Goal: Transaction & Acquisition: Purchase product/service

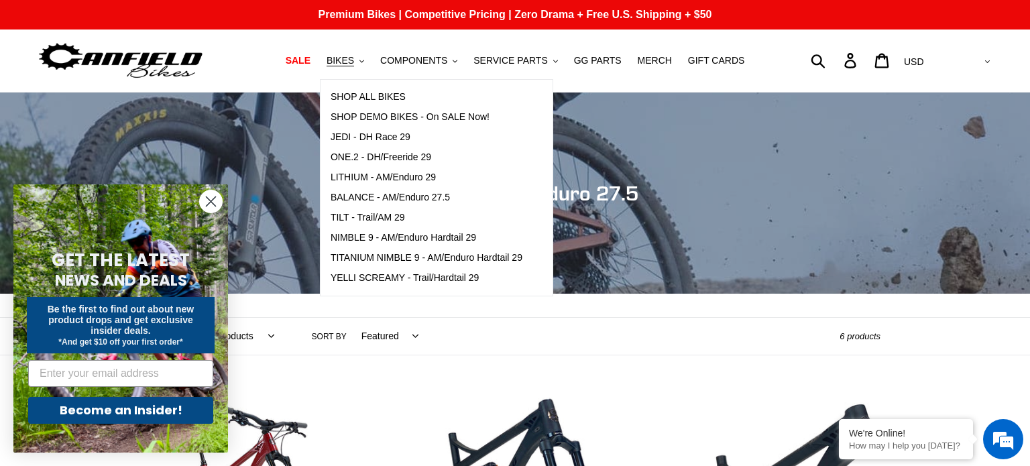
click at [356, 347] on select "Featured Best selling Alphabetically, A-Z Alphabetically, Z-A Price, low to hig…" at bounding box center [386, 336] width 74 height 37
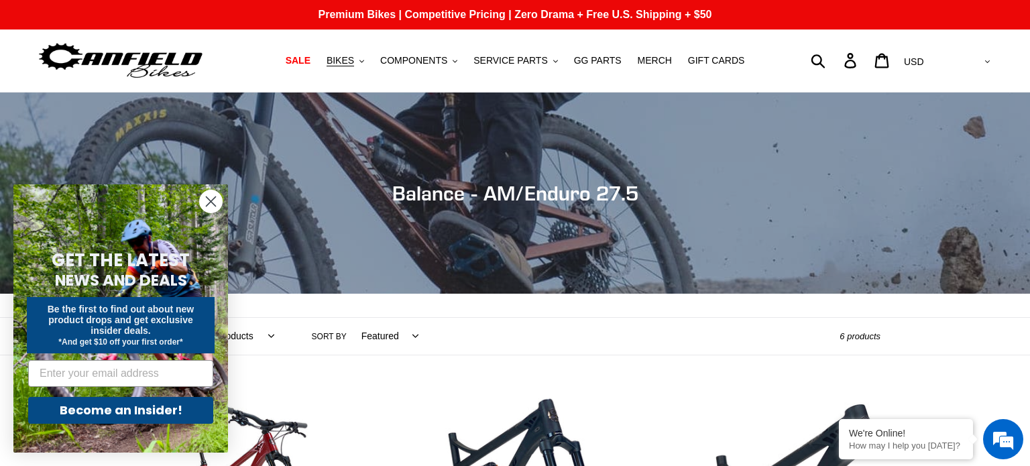
click at [356, 347] on select "Featured Best selling Alphabetically, A-Z Alphabetically, Z-A Price, low to hig…" at bounding box center [386, 336] width 74 height 37
click at [202, 196] on circle "Close dialog" at bounding box center [211, 201] width 22 height 22
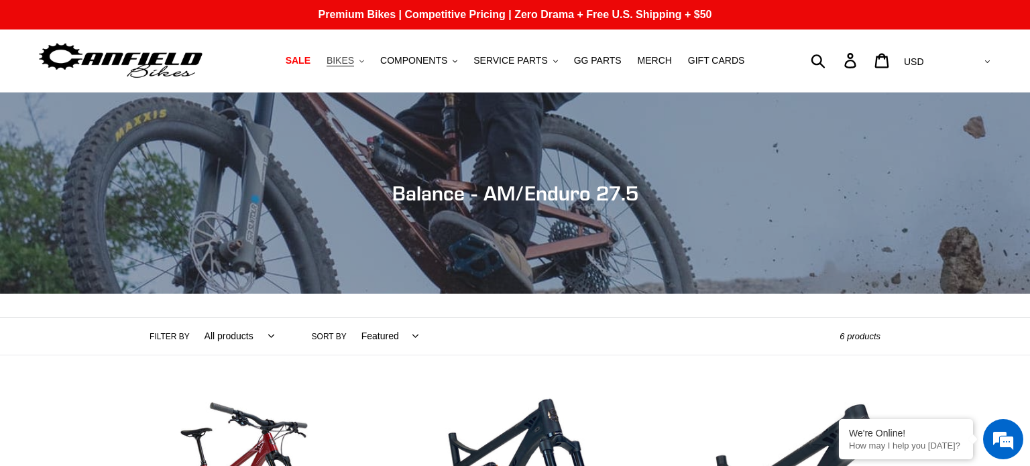
click at [340, 60] on span "BIKES" at bounding box center [339, 60] width 27 height 11
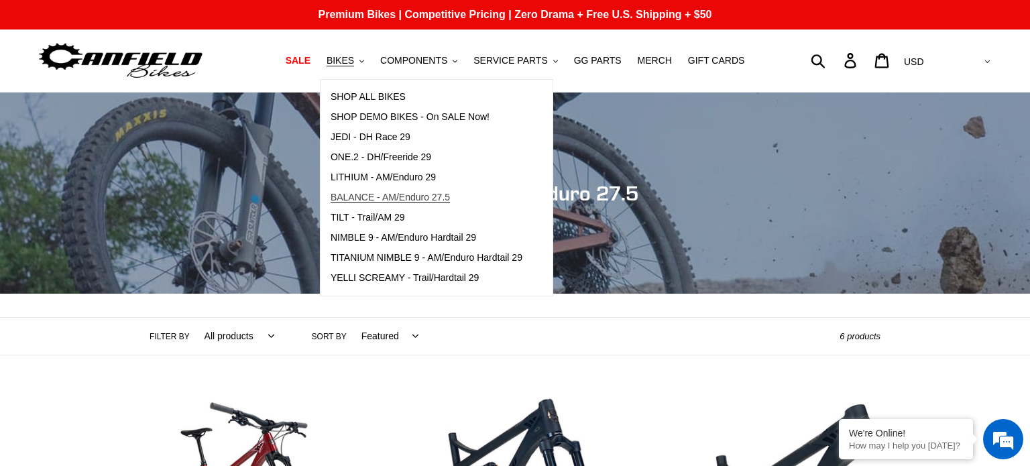
click at [386, 193] on span "BALANCE - AM/Enduro 27.5" at bounding box center [390, 197] width 119 height 11
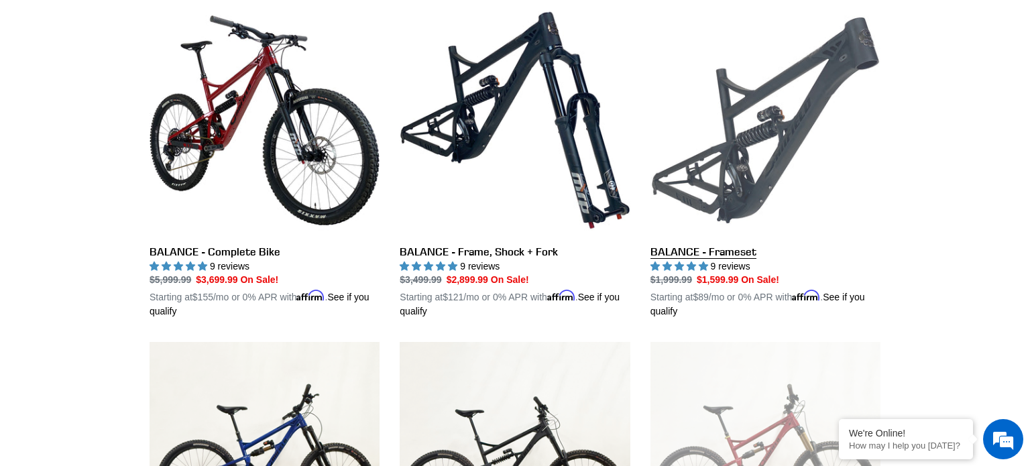
scroll to position [386, 0]
click at [707, 140] on link "BALANCE - Frameset" at bounding box center [765, 163] width 230 height 314
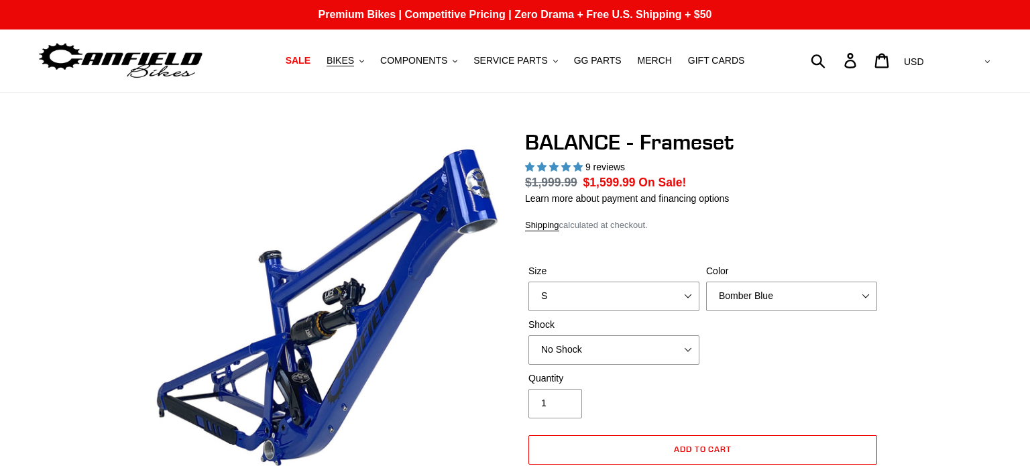
select select "highest-rating"
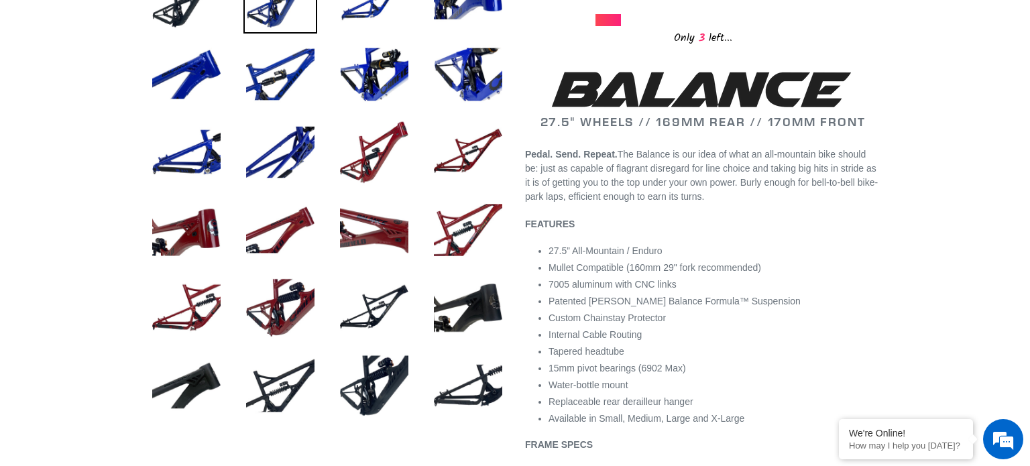
click at [765, 258] on li "27.5” All-Mountain / Enduro" at bounding box center [714, 251] width 332 height 14
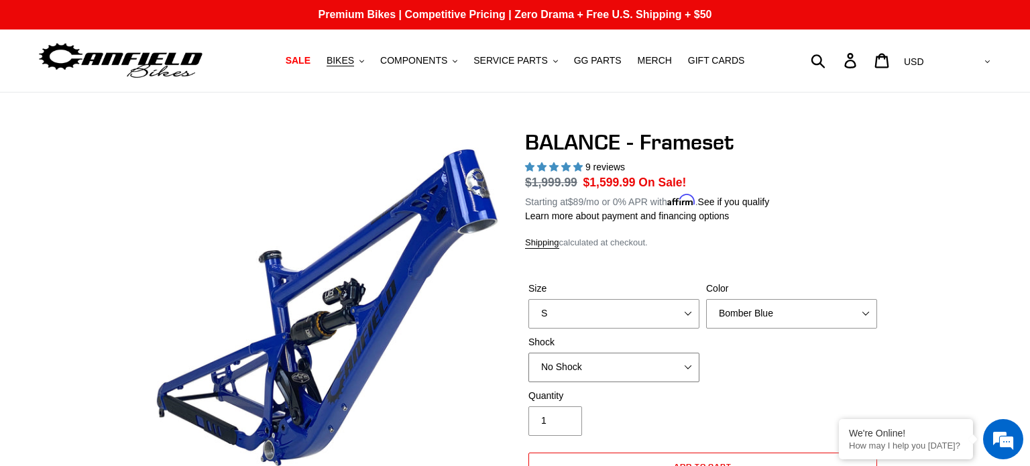
click at [656, 357] on select "No Shock Cane Creek Kitsuma Air Öhlins TTX2 Air EXT Storia V3-S" at bounding box center [613, 367] width 171 height 29
click at [528, 353] on select "No Shock Cane Creek Kitsuma Air Öhlins TTX2 Air EXT Storia V3-S" at bounding box center [613, 367] width 171 height 29
click at [637, 361] on select "No Shock Cane Creek Kitsuma Air Öhlins TTX2 Air EXT Storia V3-S" at bounding box center [613, 367] width 171 height 29
select select "No Shock"
click at [528, 353] on select "No Shock Cane Creek Kitsuma Air Öhlins TTX2 Air EXT Storia V3-S" at bounding box center [613, 367] width 171 height 29
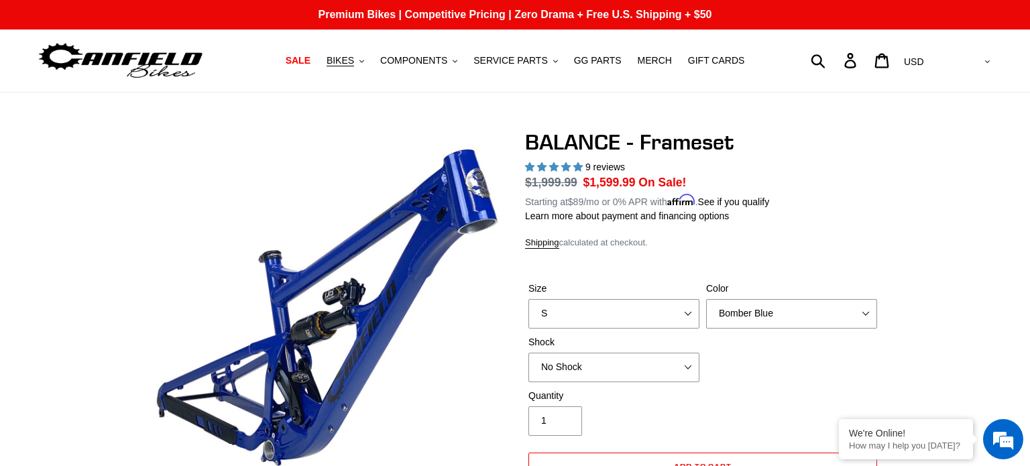
click at [738, 252] on div "BALANCE - Frameset 9 reviews Regular price $1,999.99 Sale price $1,599.99 On Sa…" at bounding box center [702, 361] width 355 height 464
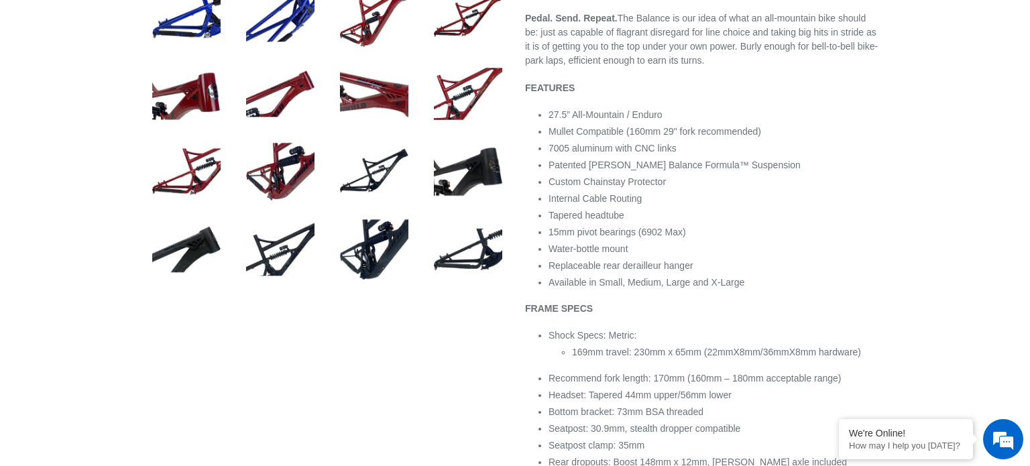
scroll to position [688, 0]
